Goal: Check status

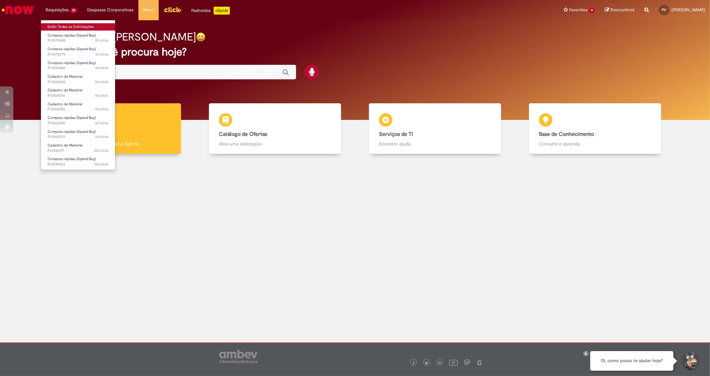
click at [72, 30] on link "Exibir Todas as Solicitações" at bounding box center [78, 26] width 74 height 7
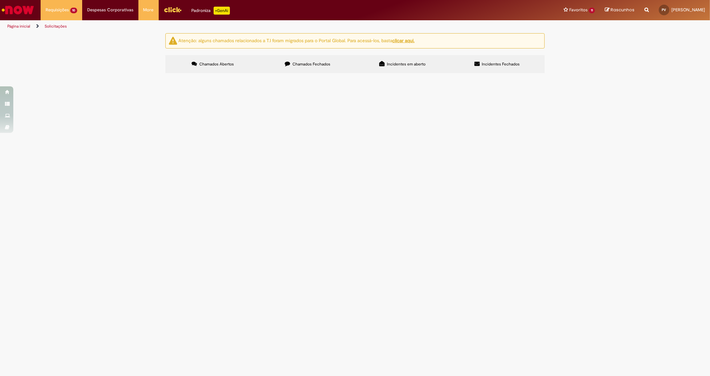
click at [0, 0] on span "R13575688" at bounding box center [0, 0] width 0 height 0
click at [0, 0] on span "Compras rápidas (Speed Buy)" at bounding box center [0, 0] width 0 height 0
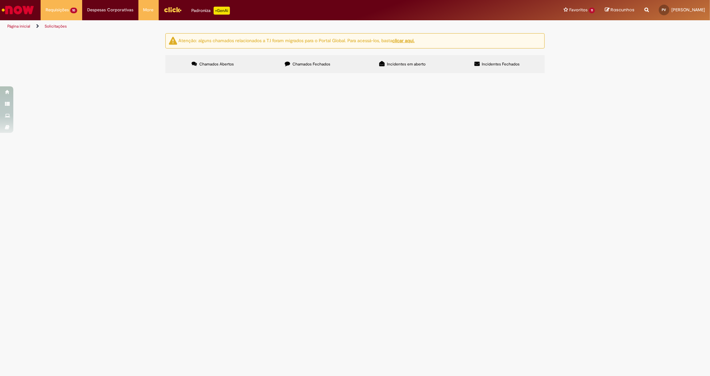
click at [0, 0] on span "Compras rápidas (Speed Buy)" at bounding box center [0, 0] width 0 height 0
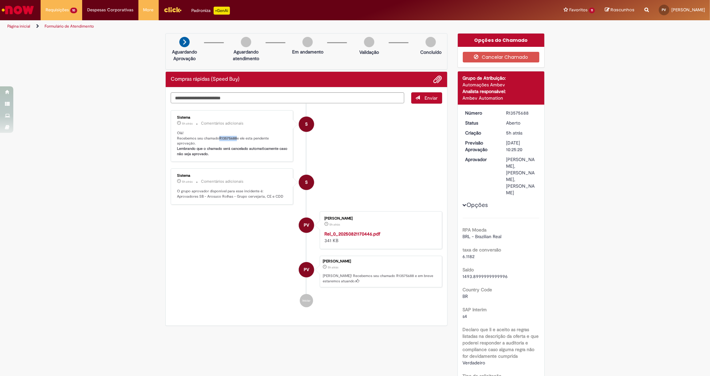
drag, startPoint x: 218, startPoint y: 135, endPoint x: 233, endPoint y: 137, distance: 15.7
click at [233, 137] on b "R13575688" at bounding box center [228, 138] width 18 height 5
copy b "R13575688"
